Goal: Find specific page/section: Find specific page/section

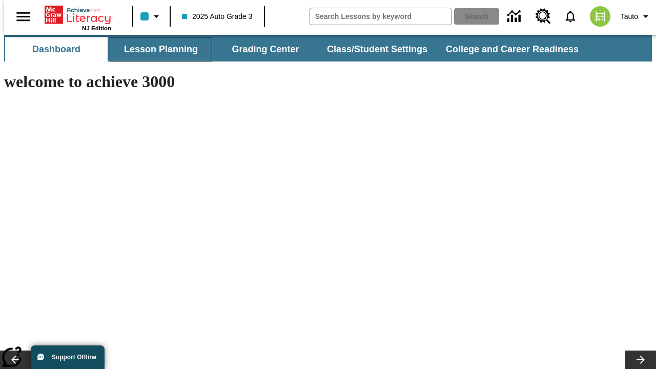
click at [157, 49] on button "Lesson Planning" at bounding box center [161, 49] width 102 height 25
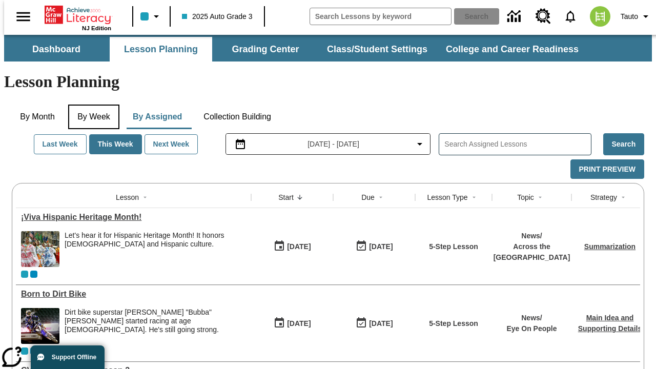
click at [92, 104] on button "By Week" at bounding box center [93, 116] width 51 height 25
